Goal: Task Accomplishment & Management: Complete application form

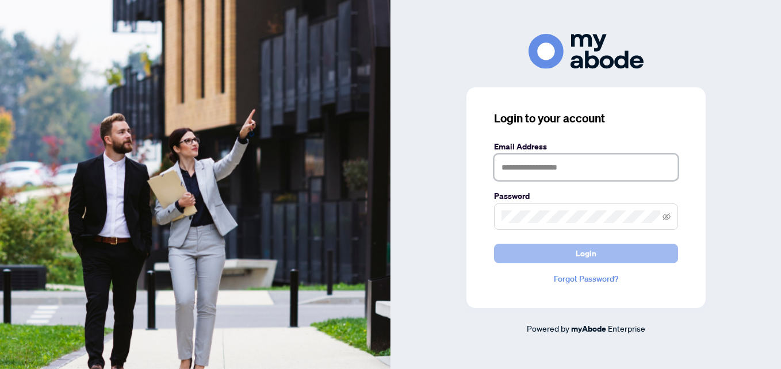
type input "**********"
click at [507, 259] on button "Login" at bounding box center [586, 254] width 184 height 20
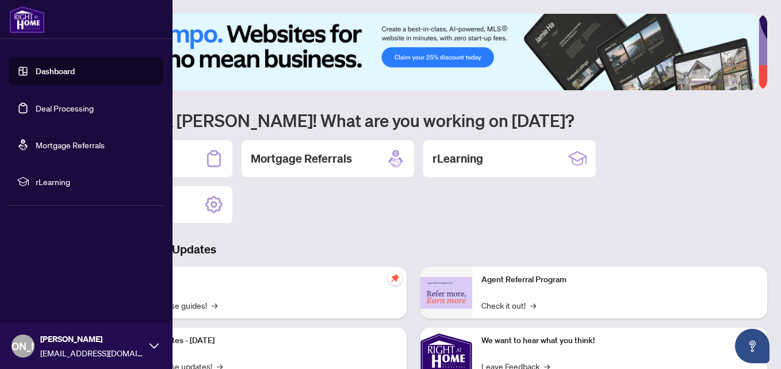
click at [61, 103] on link "Deal Processing" at bounding box center [65, 108] width 58 height 10
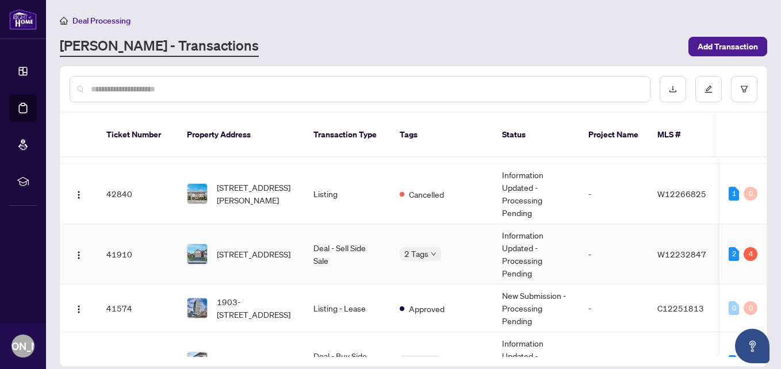
scroll to position [805, 0]
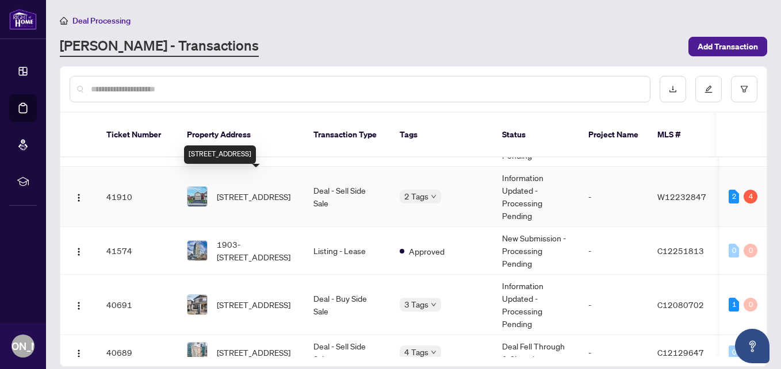
click at [253, 190] on span "[STREET_ADDRESS]" at bounding box center [254, 196] width 74 height 13
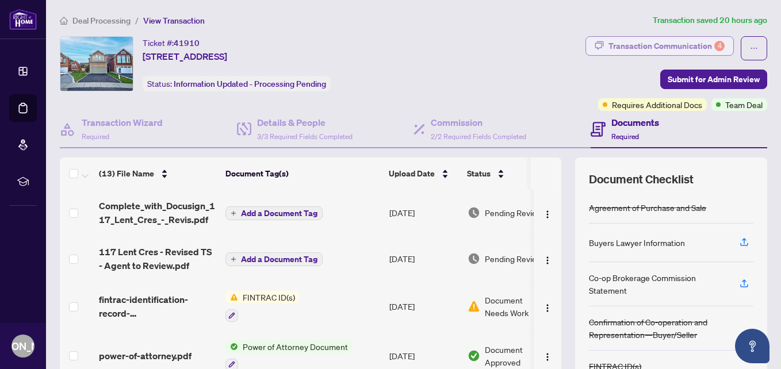
click at [666, 49] on div "Transaction Communication 4" at bounding box center [666, 46] width 116 height 18
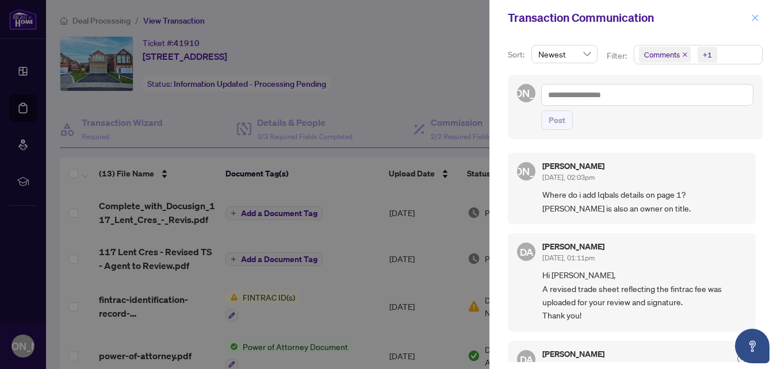
click at [753, 17] on icon "close" at bounding box center [755, 18] width 8 height 8
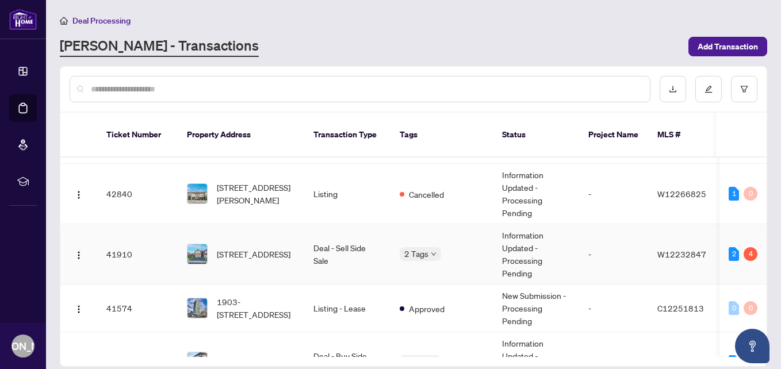
scroll to position [805, 0]
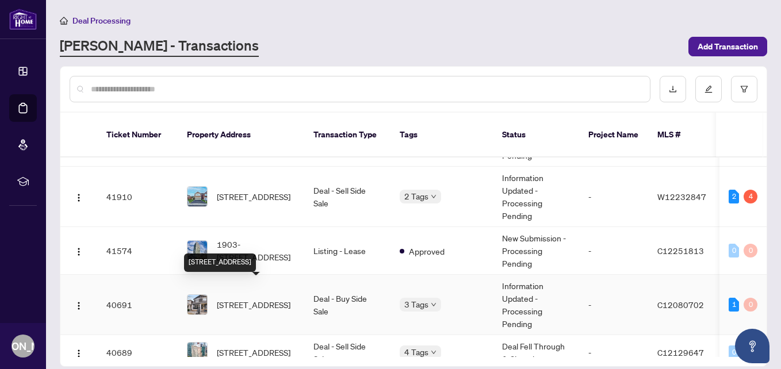
click at [246, 298] on span "[STREET_ADDRESS]" at bounding box center [254, 304] width 74 height 13
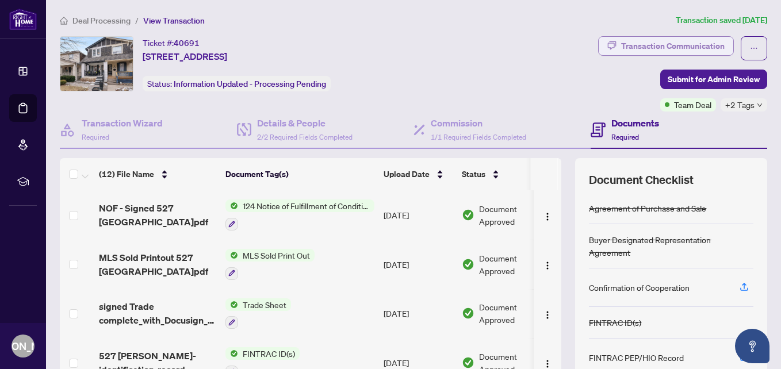
click at [609, 41] on button "Transaction Communication" at bounding box center [666, 46] width 136 height 20
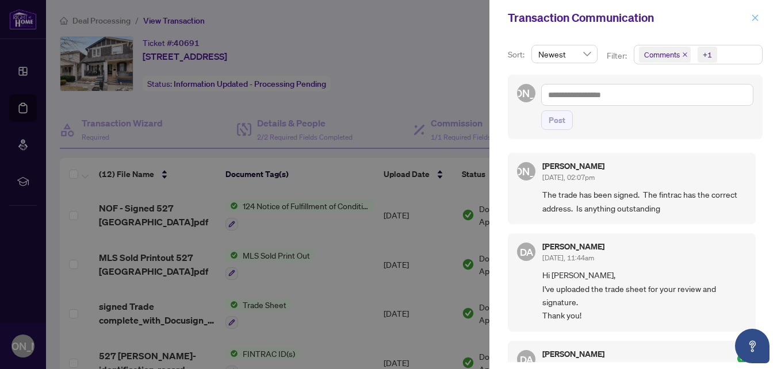
click at [753, 16] on icon "close" at bounding box center [755, 17] width 6 height 6
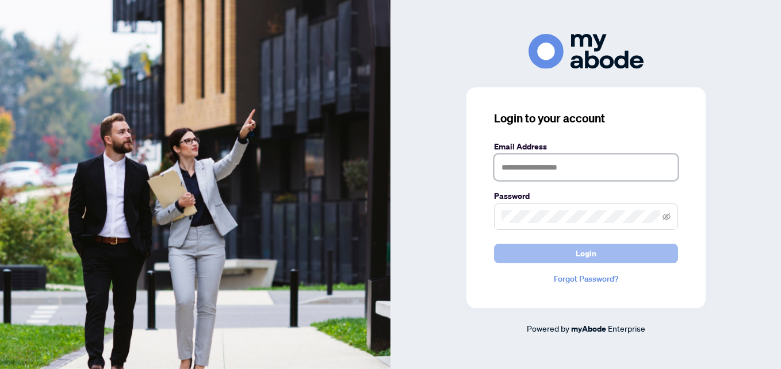
type input "**********"
click at [523, 256] on button "Login" at bounding box center [586, 254] width 184 height 20
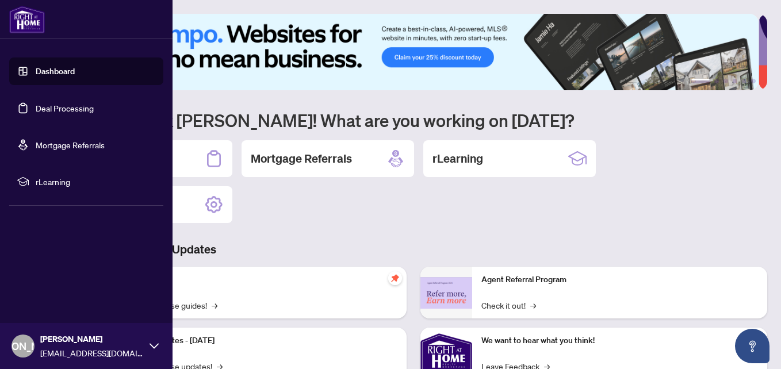
click at [36, 109] on link "Deal Processing" at bounding box center [65, 108] width 58 height 10
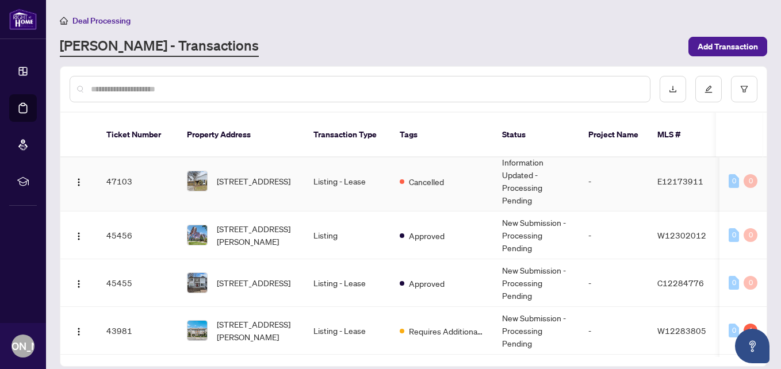
scroll to position [460, 0]
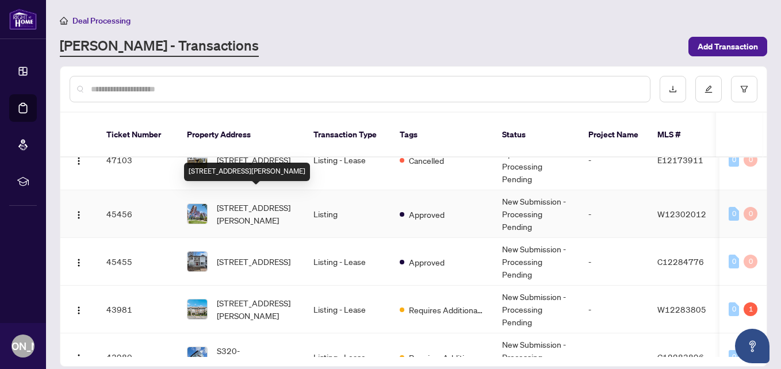
click at [274, 201] on span "[STREET_ADDRESS][PERSON_NAME]" at bounding box center [256, 213] width 78 height 25
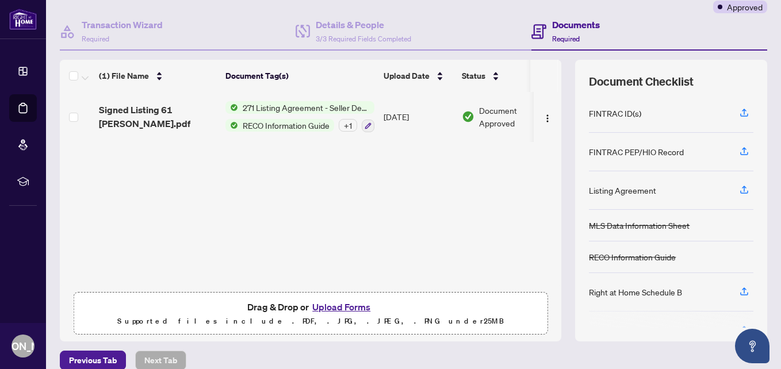
scroll to position [112, 0]
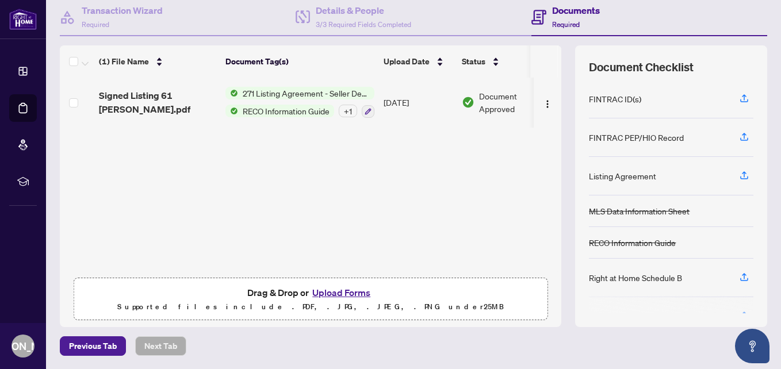
click at [328, 294] on button "Upload Forms" at bounding box center [341, 292] width 65 height 15
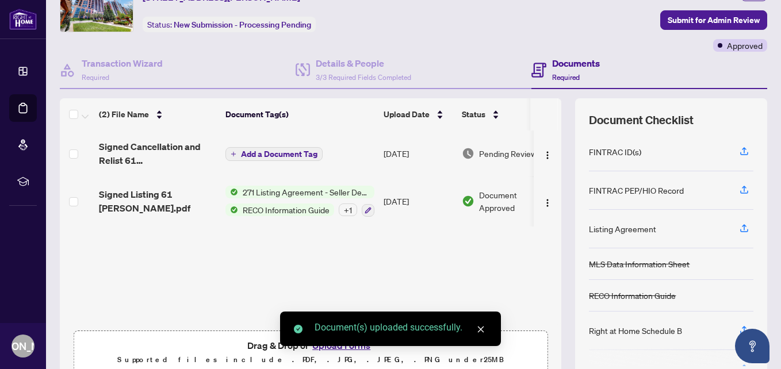
scroll to position [0, 0]
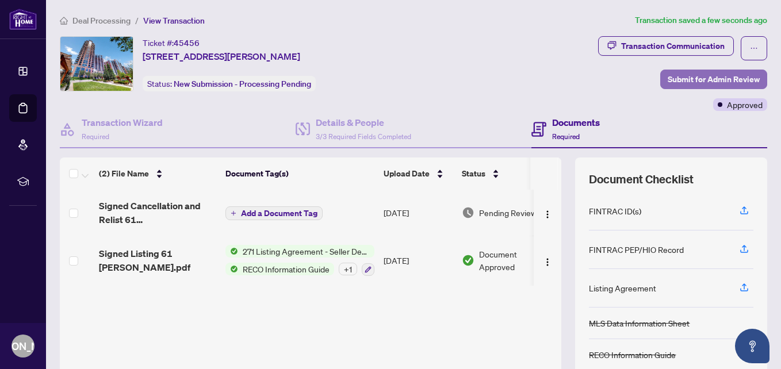
click at [668, 80] on span "Submit for Admin Review" at bounding box center [714, 79] width 92 height 18
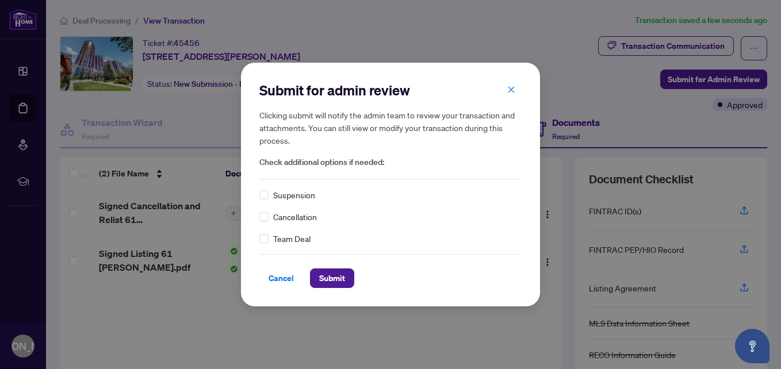
click at [258, 215] on div "Submit for admin review Clicking submit will notify the admin team to review yo…" at bounding box center [390, 184] width 299 height 243
click at [338, 279] on span "Submit" at bounding box center [332, 278] width 26 height 18
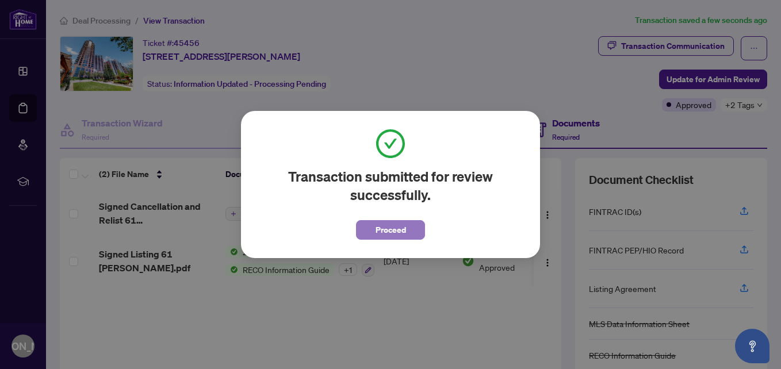
click at [406, 230] on button "Proceed" at bounding box center [390, 230] width 69 height 20
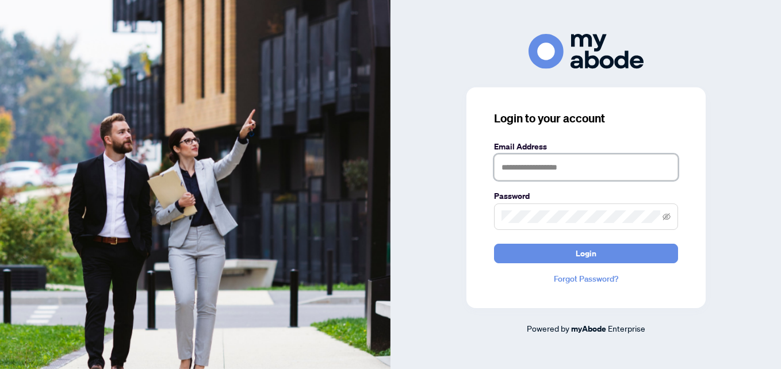
type input "**********"
click at [530, 254] on button "Login" at bounding box center [586, 254] width 184 height 20
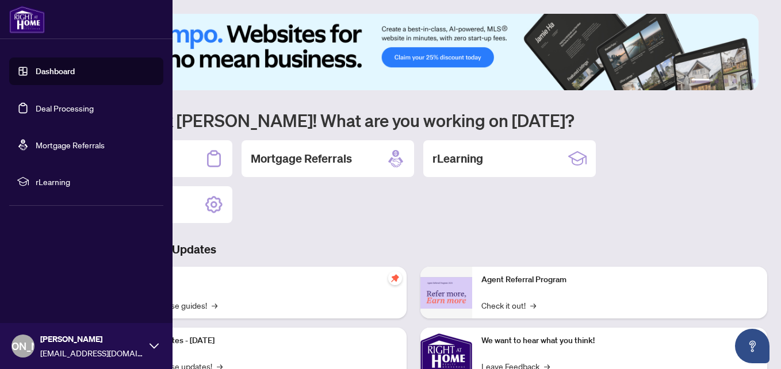
click at [36, 113] on link "Deal Processing" at bounding box center [65, 108] width 58 height 10
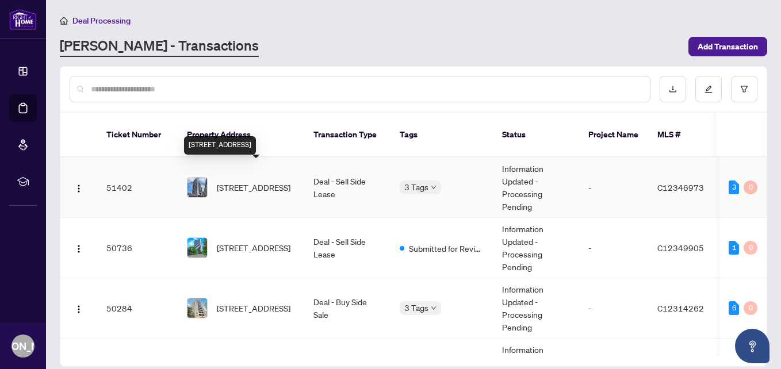
click at [252, 181] on span "[STREET_ADDRESS]" at bounding box center [254, 187] width 74 height 13
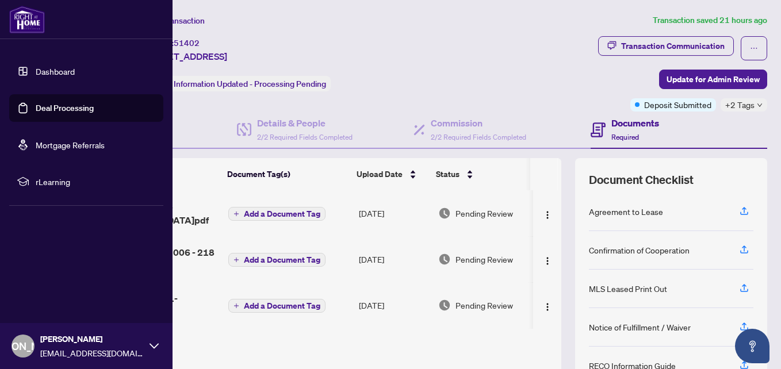
click at [36, 107] on link "Deal Processing" at bounding box center [65, 108] width 58 height 10
